Goal: Transaction & Acquisition: Purchase product/service

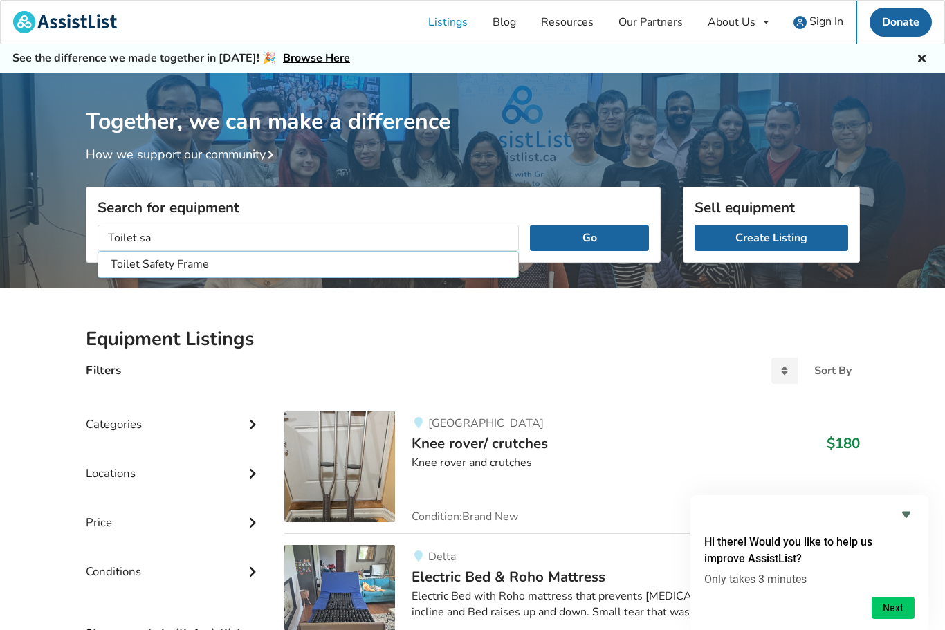
click at [465, 266] on li "Toilet Safety Frame" at bounding box center [308, 264] width 415 height 23
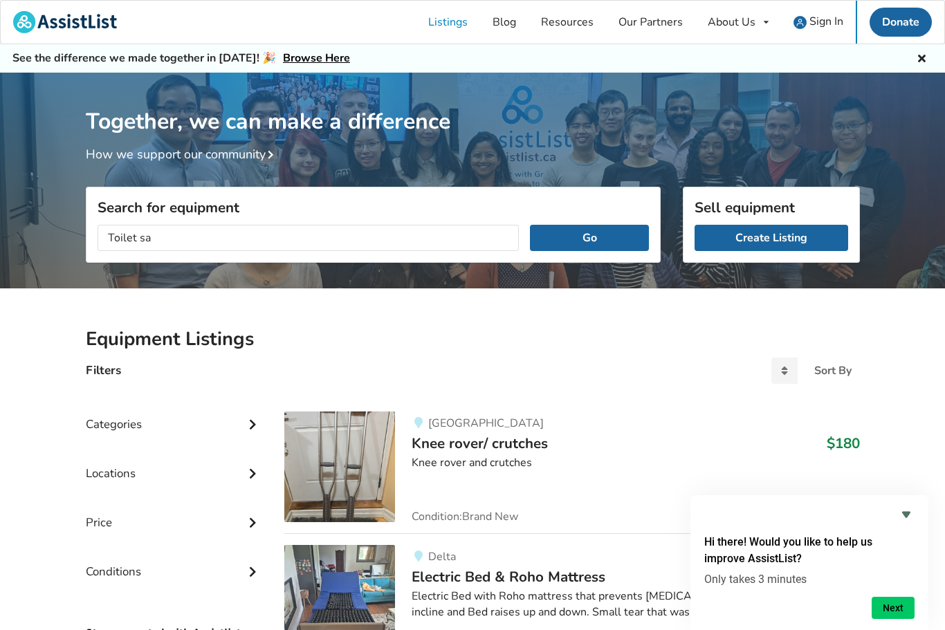
type input "Toilet Safety Frame"
click at [607, 232] on button "Go" at bounding box center [589, 238] width 118 height 26
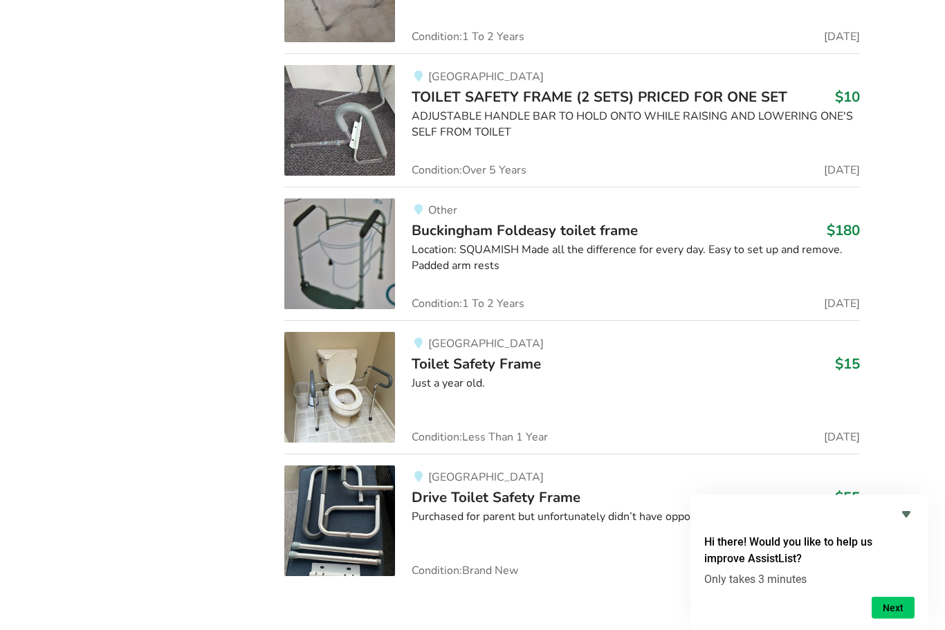
scroll to position [1548, 0]
click at [643, 395] on div "Richmond Toilet Safety Frame $15 Just a year old. Condition: Less Than [DATE]" at bounding box center [627, 388] width 464 height 111
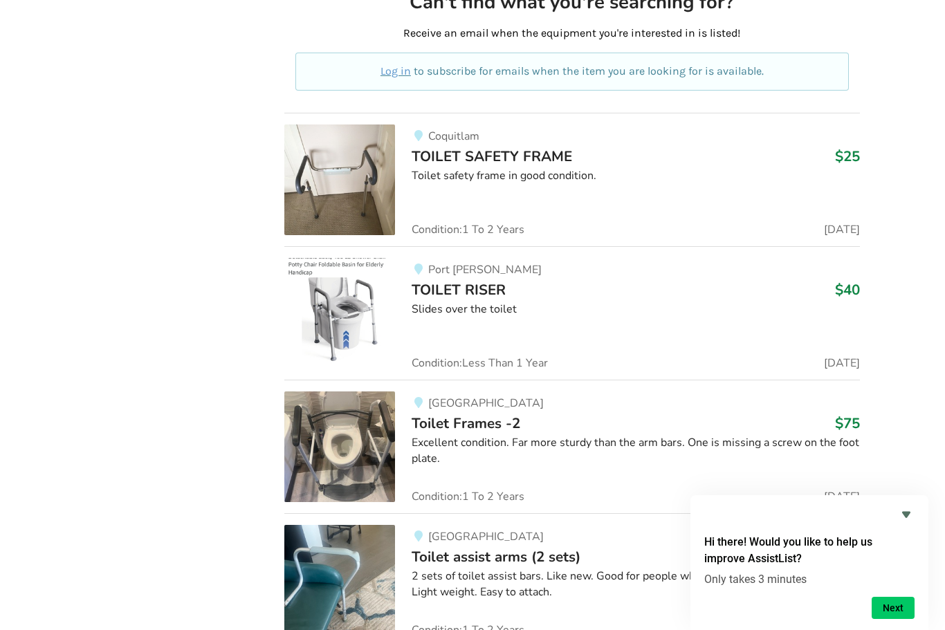
scroll to position [819, 0]
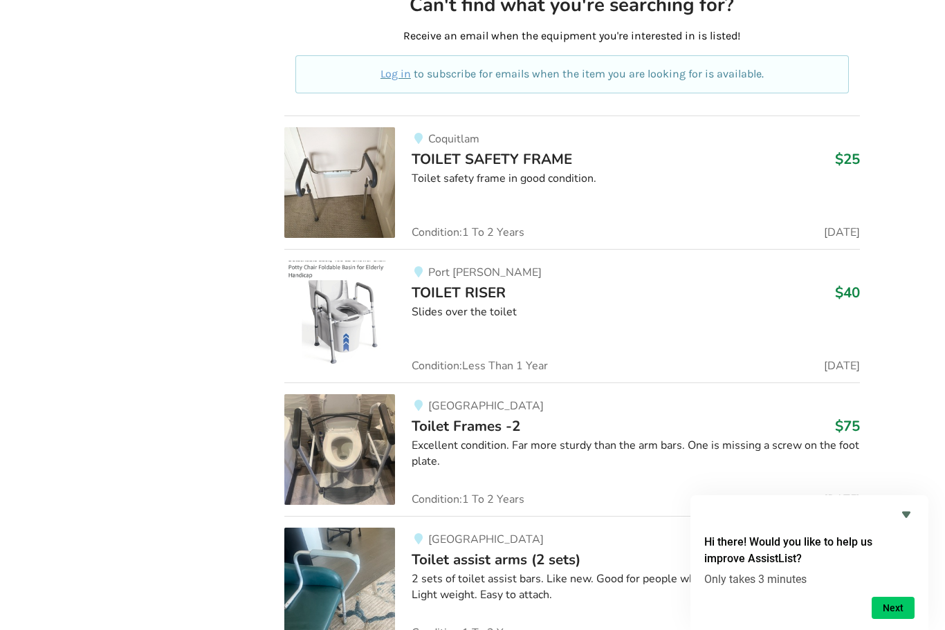
click at [359, 194] on img at bounding box center [339, 182] width 111 height 111
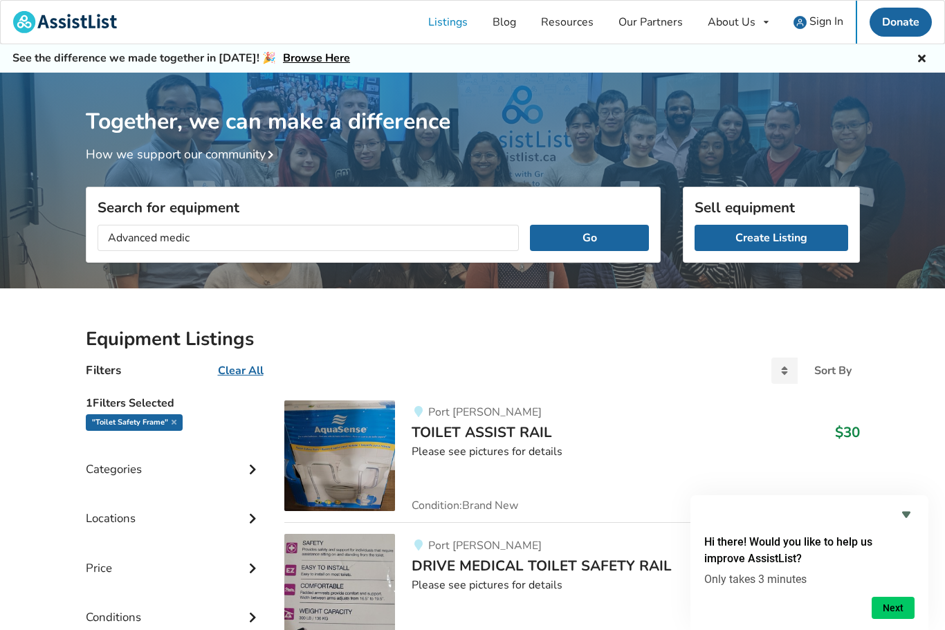
type input "Advanced medica"
